Goal: Task Accomplishment & Management: Use online tool/utility

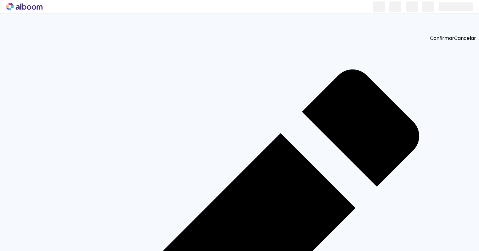
scroll to position [0, 669]
drag, startPoint x: 196, startPoint y: 235, endPoint x: 206, endPoint y: 169, distance: 67.0
click at [207, 169] on quentale-workspace at bounding box center [239, 125] width 479 height 251
drag, startPoint x: 239, startPoint y: 232, endPoint x: 232, endPoint y: 177, distance: 55.4
click at [232, 177] on quentale-workspace at bounding box center [239, 125] width 479 height 251
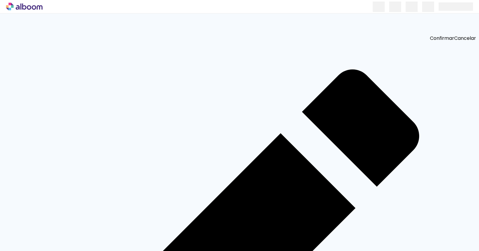
drag, startPoint x: 265, startPoint y: 232, endPoint x: 258, endPoint y: 176, distance: 56.1
click at [258, 176] on quentale-workspace at bounding box center [239, 125] width 479 height 251
drag, startPoint x: 319, startPoint y: 225, endPoint x: 334, endPoint y: 113, distance: 112.0
click at [334, 113] on quentale-workspace at bounding box center [239, 125] width 479 height 251
